Goal: Task Accomplishment & Management: Use online tool/utility

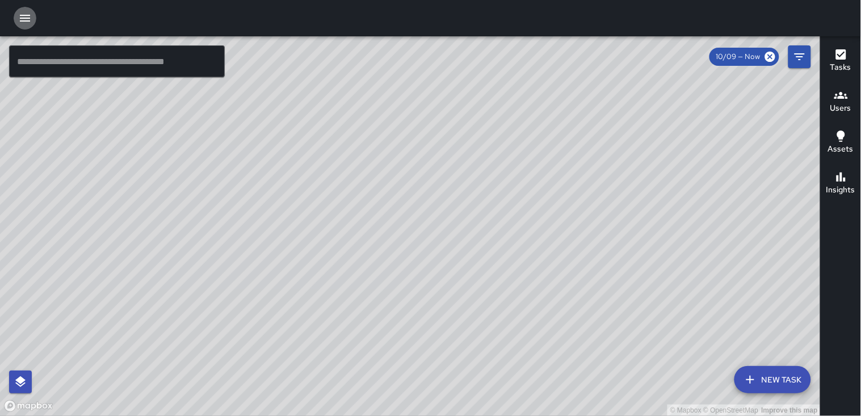
click at [24, 23] on icon "button" at bounding box center [25, 18] width 14 height 14
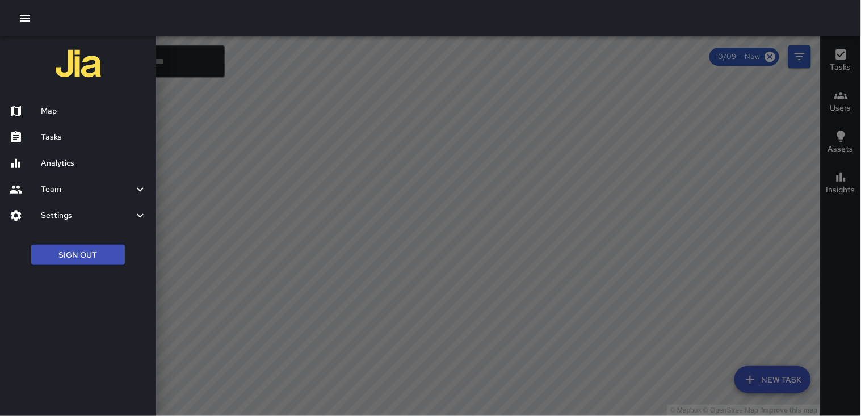
click at [87, 135] on h6 "Tasks" at bounding box center [94, 137] width 106 height 12
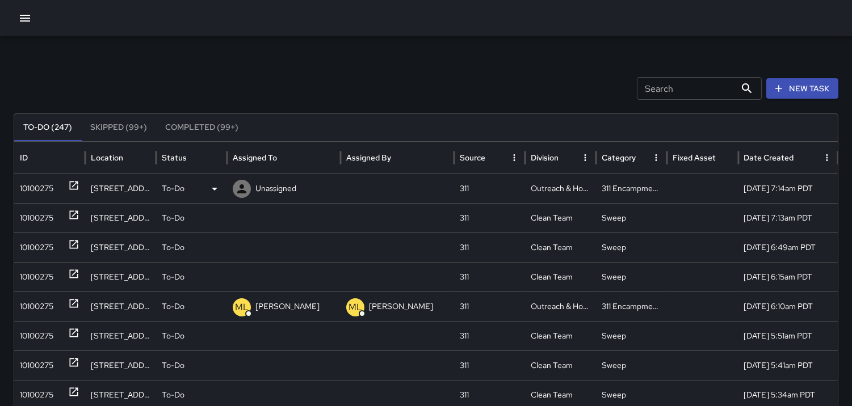
click at [242, 189] on icon at bounding box center [242, 189] width 14 height 14
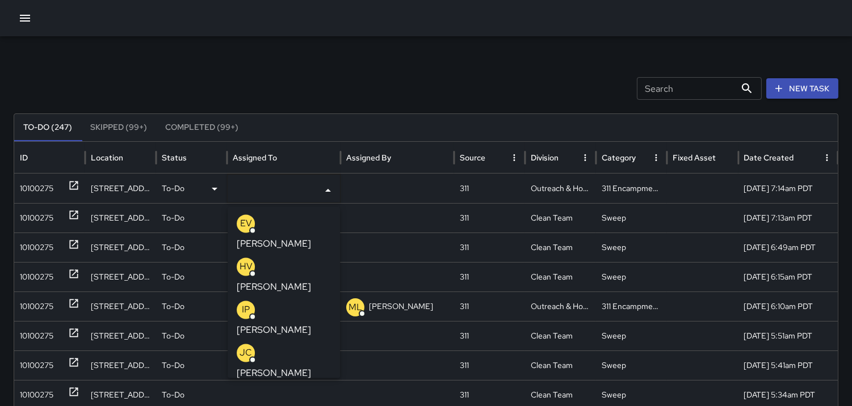
scroll to position [63, 0]
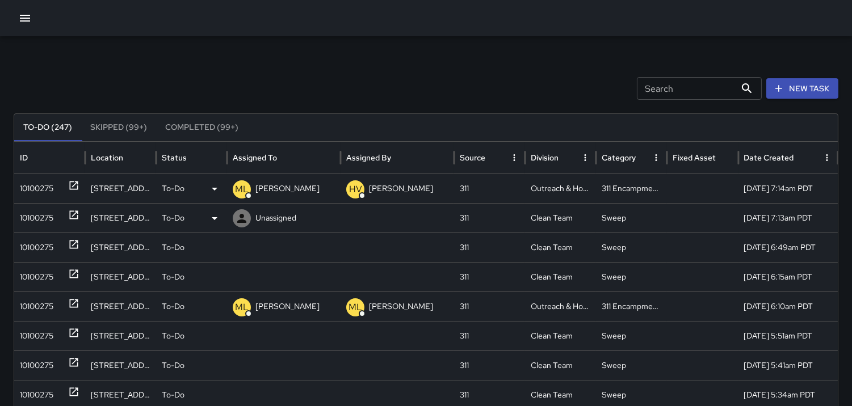
click at [47, 216] on div "10100275" at bounding box center [36, 218] width 33 height 29
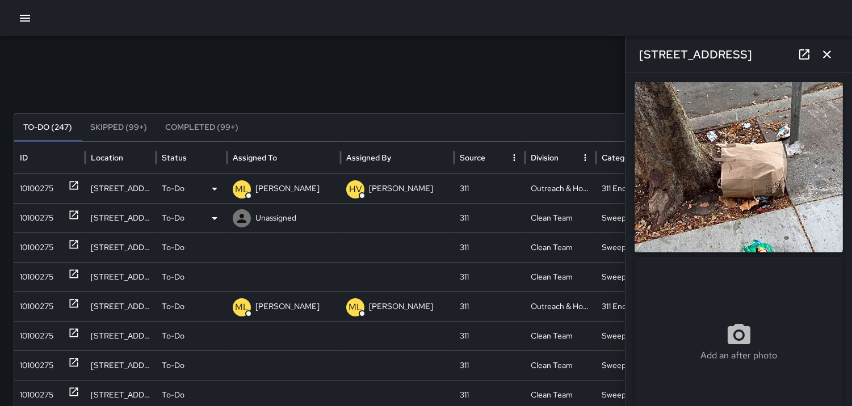
type input "**********"
click at [244, 212] on icon at bounding box center [242, 219] width 14 height 14
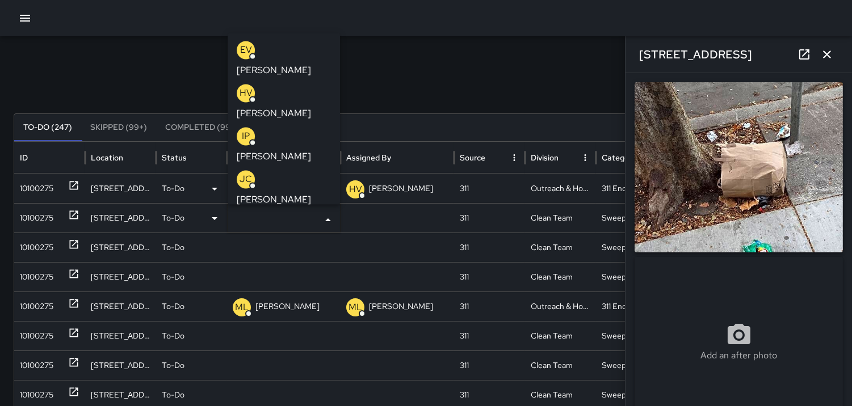
click at [244, 129] on p "IP" at bounding box center [246, 136] width 8 height 14
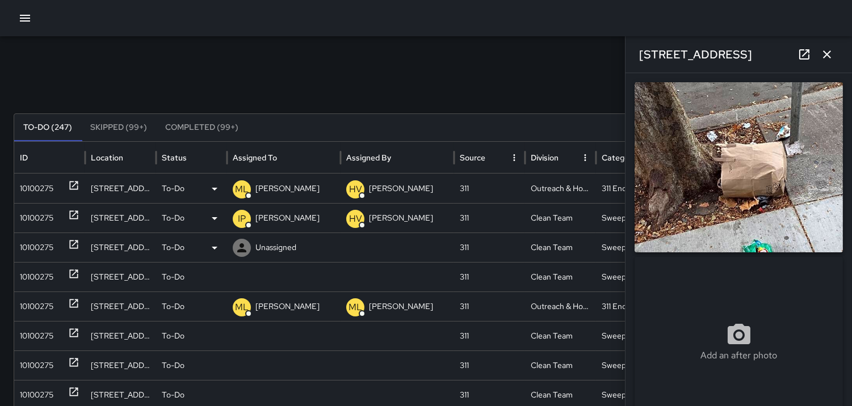
click at [36, 242] on div "10100275" at bounding box center [36, 247] width 33 height 29
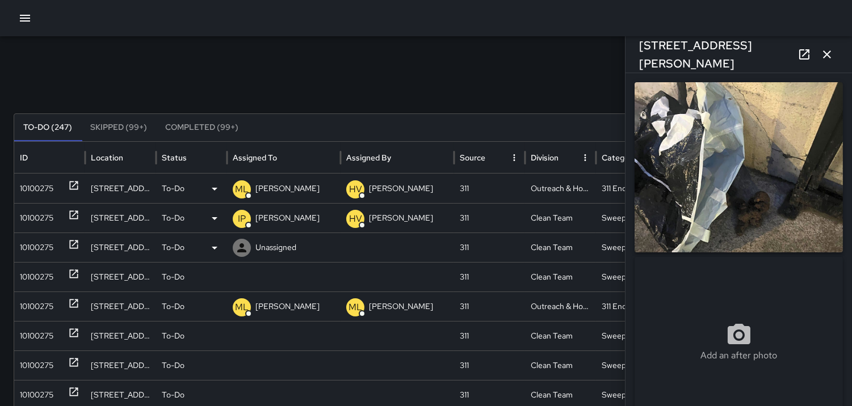
type input "**********"
click at [239, 248] on icon at bounding box center [242, 248] width 14 height 14
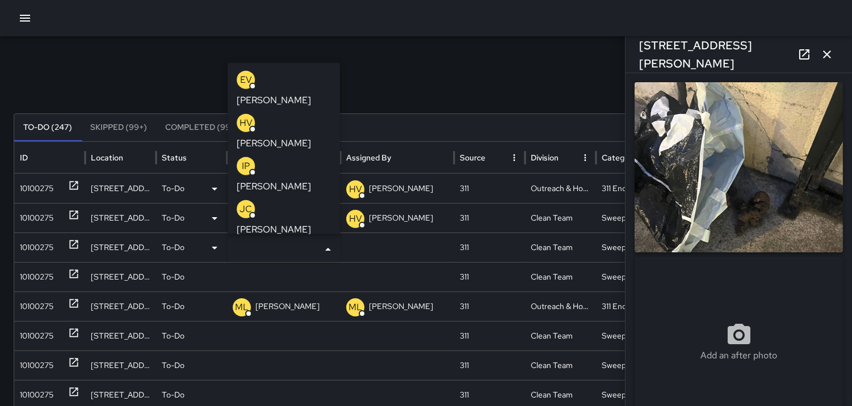
click at [246, 159] on p "IP" at bounding box center [246, 166] width 8 height 14
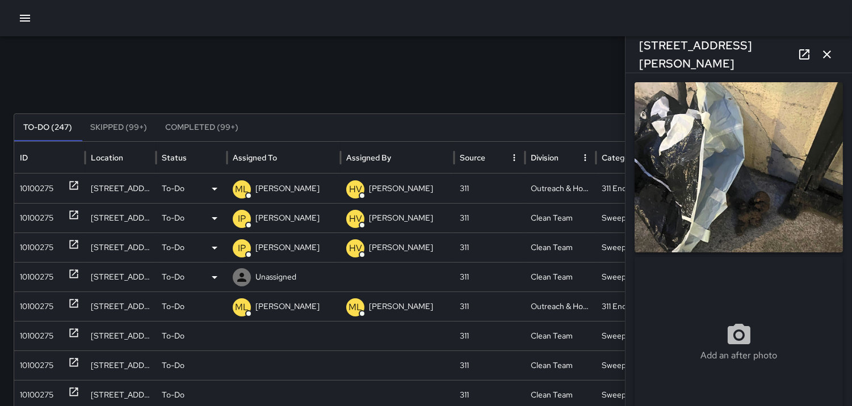
click at [52, 270] on div "10100275" at bounding box center [36, 277] width 33 height 29
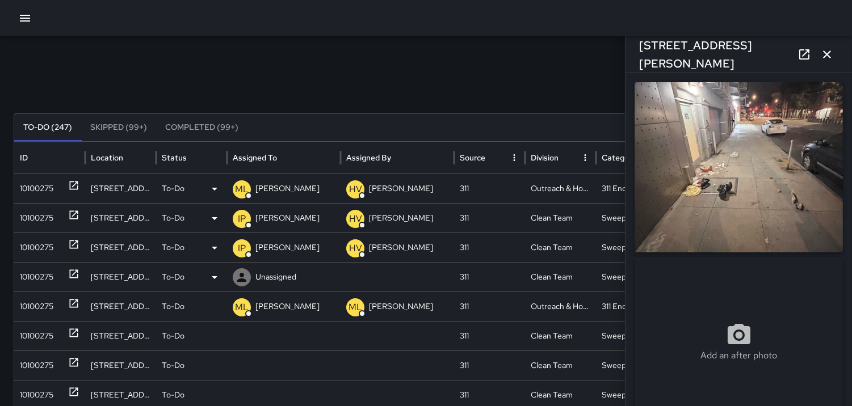
click at [242, 272] on icon at bounding box center [242, 278] width 14 height 14
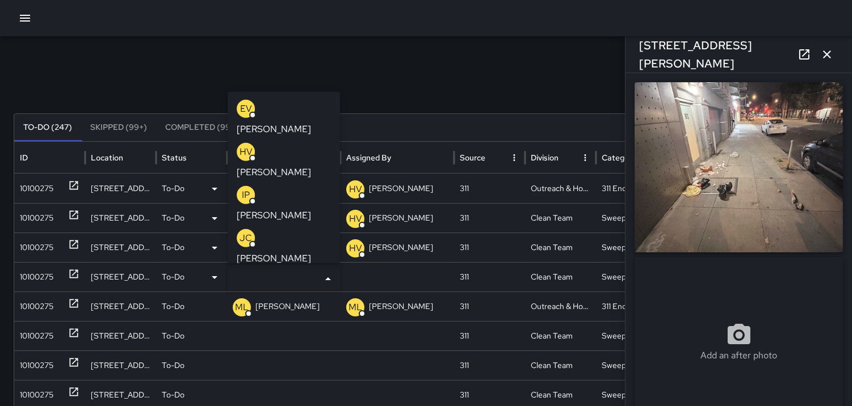
click at [248, 188] on p "IP" at bounding box center [246, 195] width 8 height 14
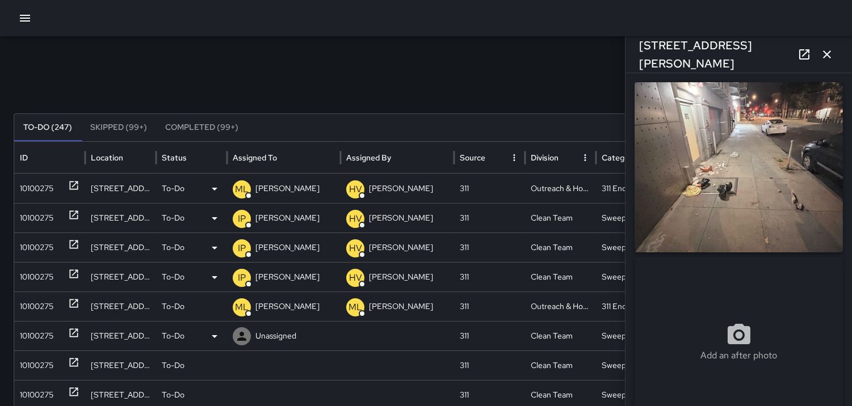
click at [242, 339] on icon at bounding box center [241, 336] width 9 height 9
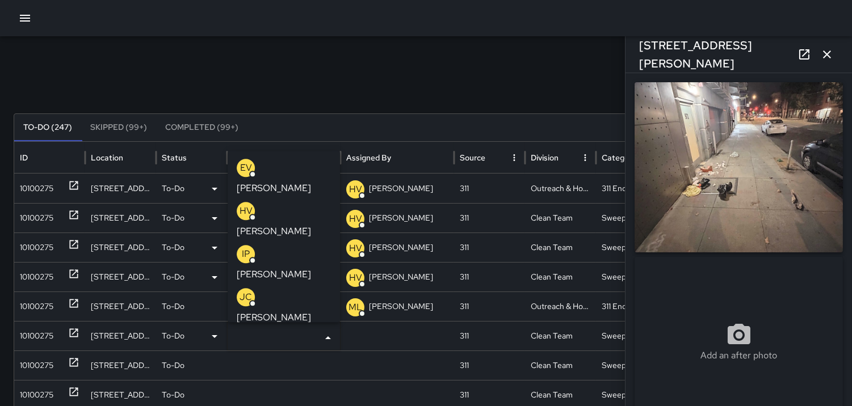
click at [251, 245] on div "IP" at bounding box center [246, 254] width 18 height 18
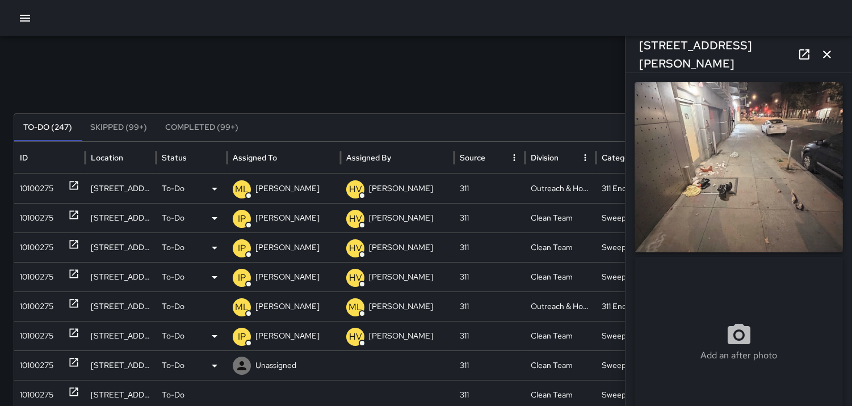
click at [30, 369] on div "10100275" at bounding box center [36, 365] width 33 height 29
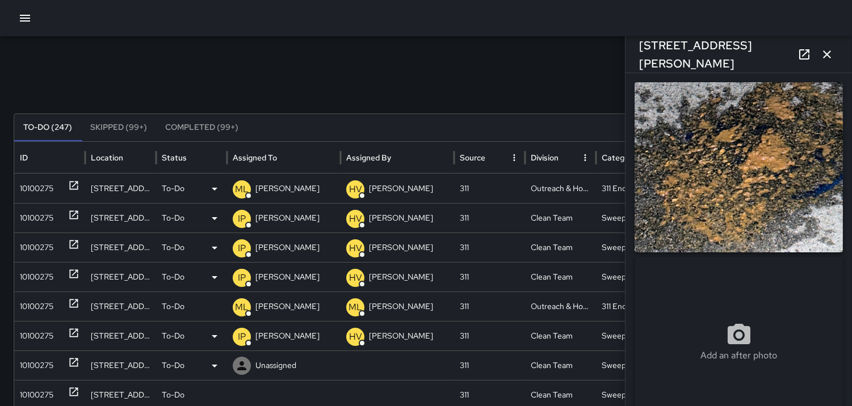
type input "**********"
click at [44, 391] on div "10100275" at bounding box center [36, 395] width 33 height 29
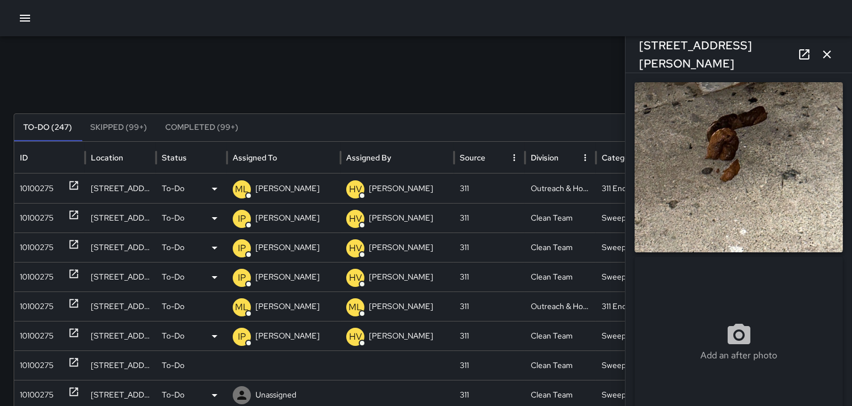
click at [246, 391] on icon at bounding box center [242, 396] width 14 height 14
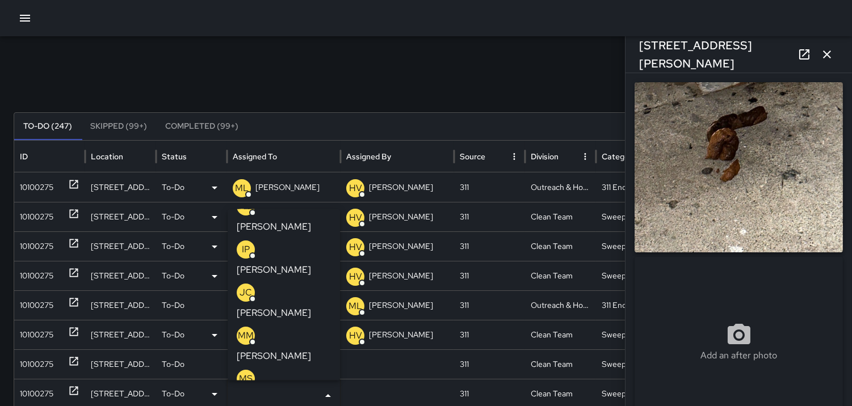
click at [245, 328] on p "MM" at bounding box center [246, 335] width 16 height 14
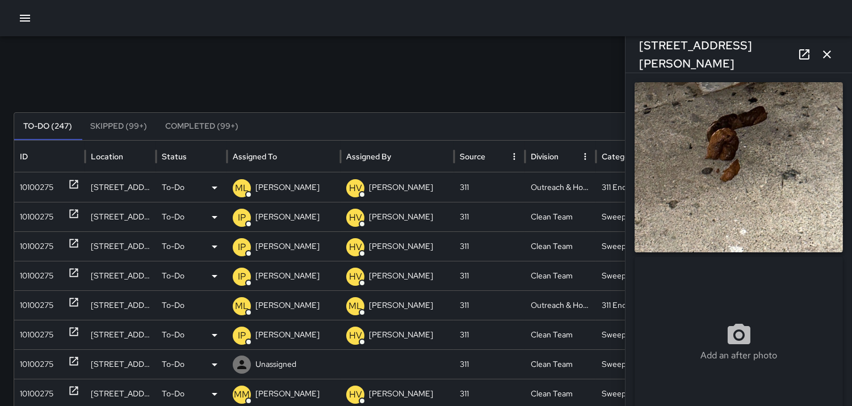
click at [247, 363] on icon at bounding box center [242, 365] width 14 height 14
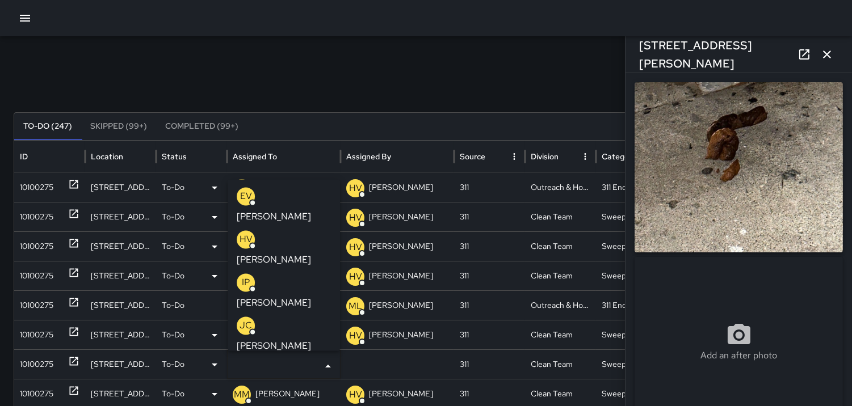
click at [246, 362] on p "MM" at bounding box center [246, 369] width 16 height 14
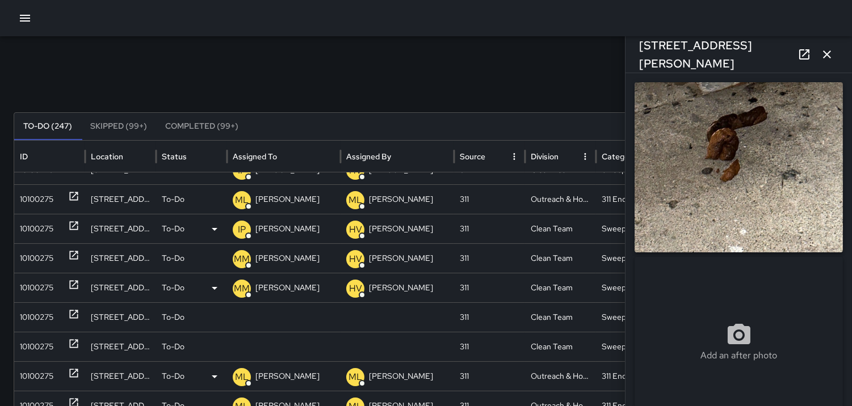
scroll to position [117, 0]
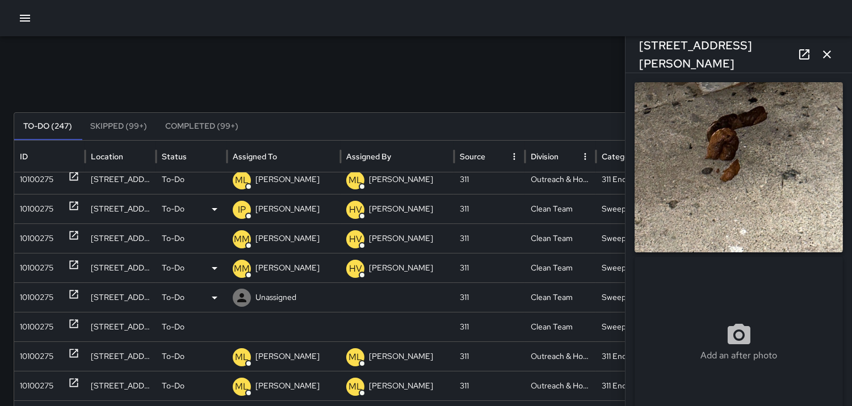
click at [36, 300] on div "10100275" at bounding box center [36, 297] width 33 height 29
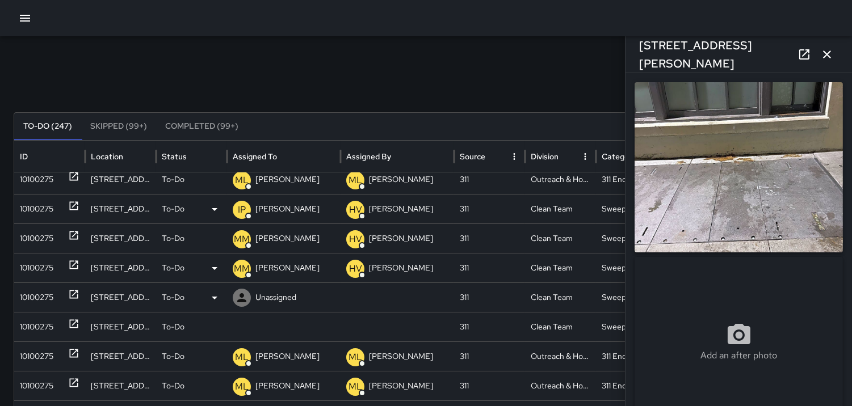
click at [239, 300] on icon at bounding box center [241, 297] width 9 height 9
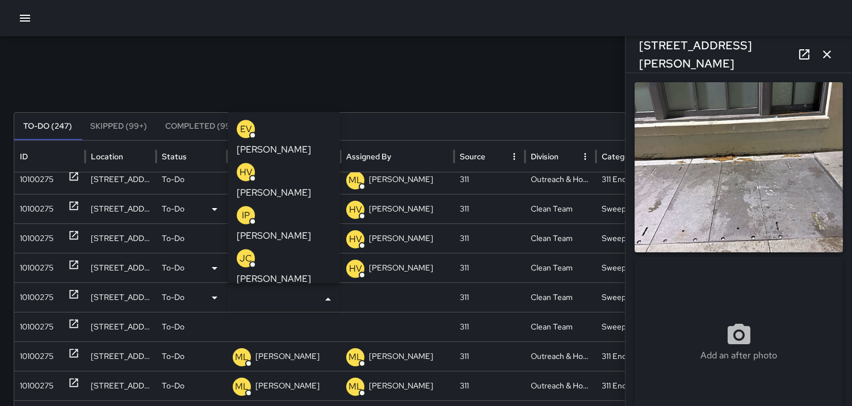
click at [247, 294] on p "MM" at bounding box center [246, 301] width 16 height 14
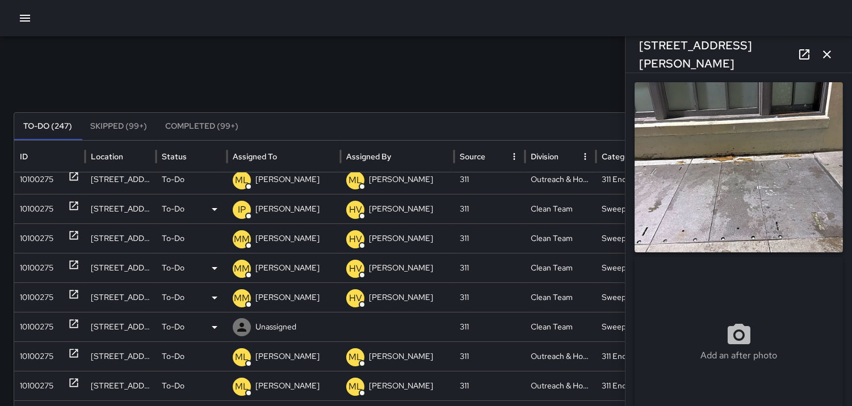
click at [35, 322] on div "10100275" at bounding box center [36, 327] width 33 height 29
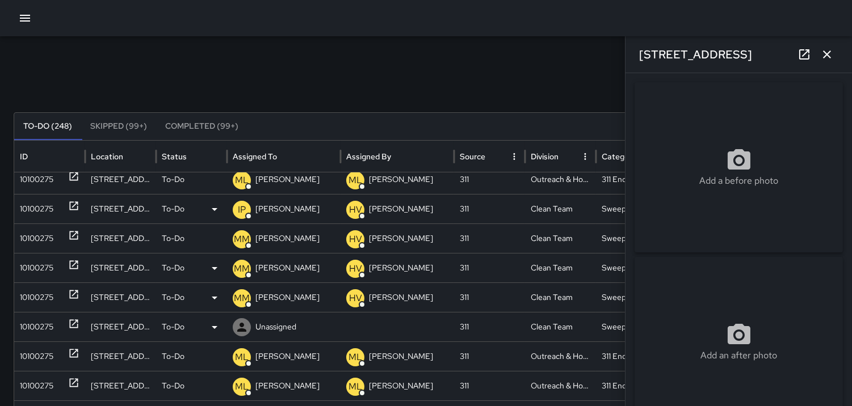
scroll to position [155, 0]
click at [243, 328] on icon at bounding box center [241, 327] width 9 height 9
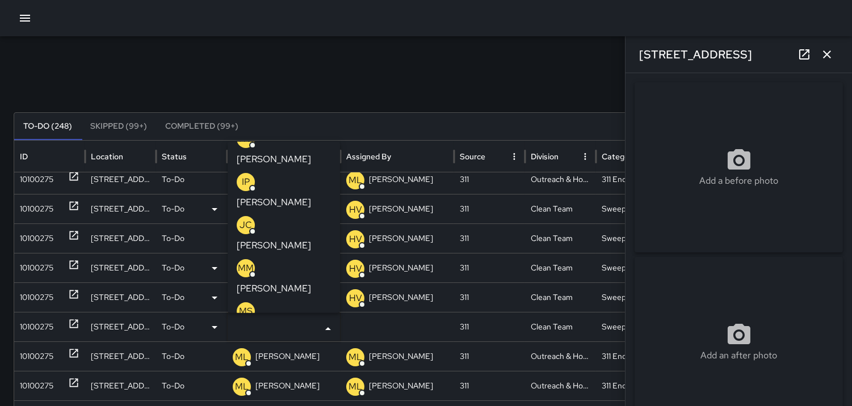
scroll to position [126, 0]
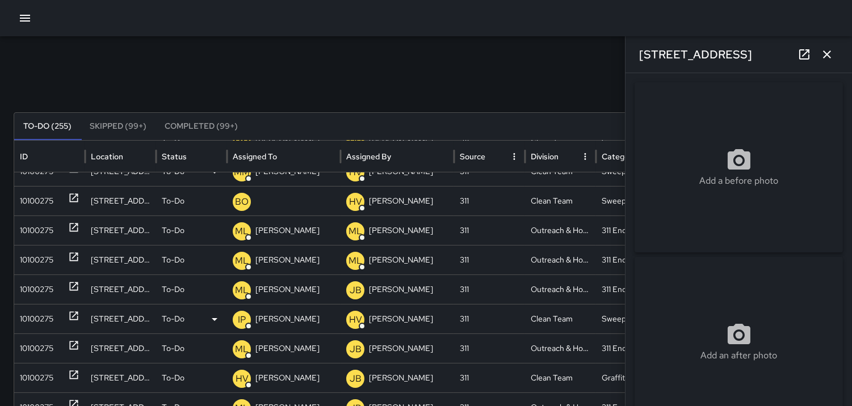
scroll to position [456, 0]
